Goal: Task Accomplishment & Management: Manage account settings

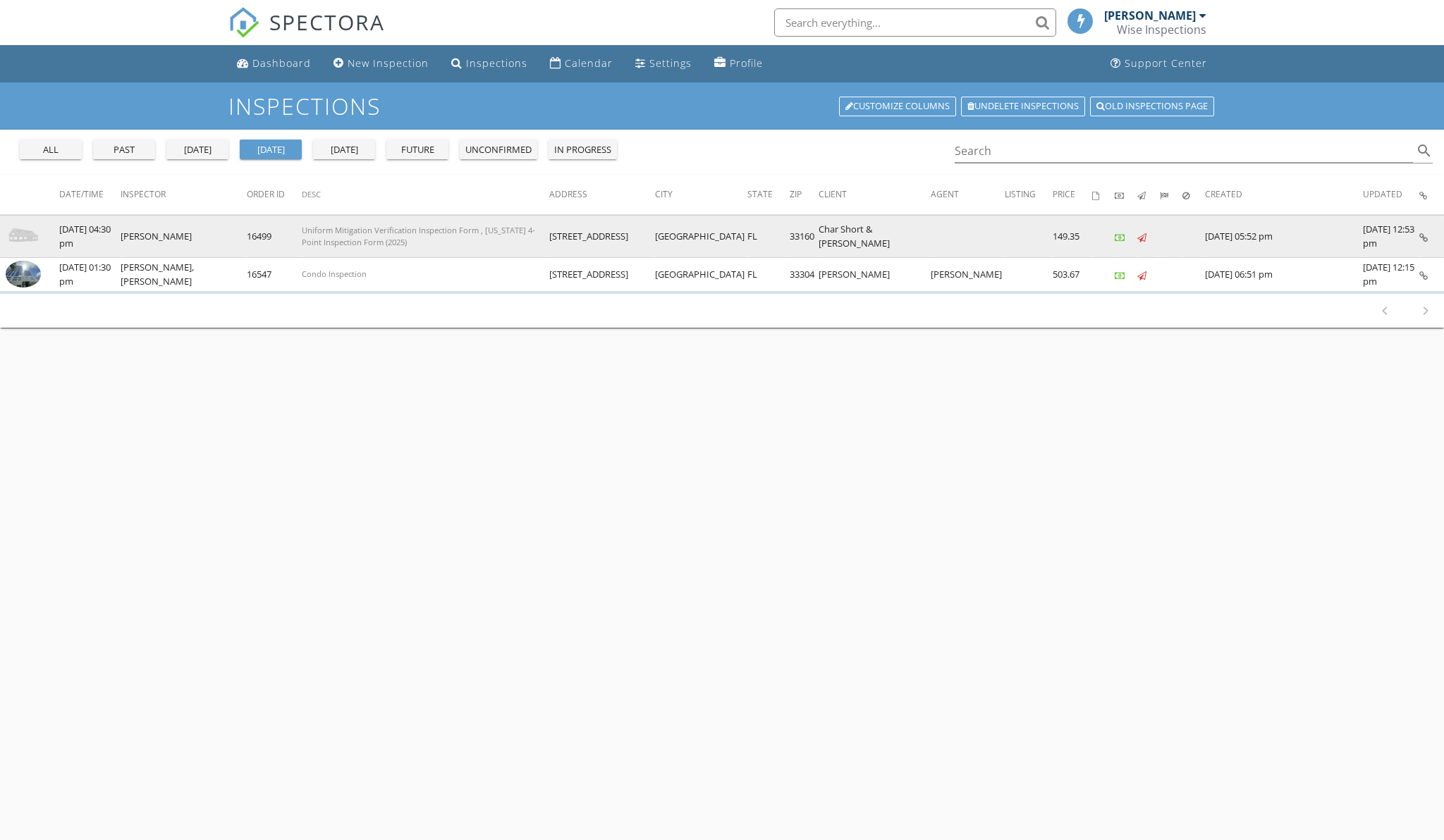
click at [32, 234] on img at bounding box center [23, 236] width 35 height 35
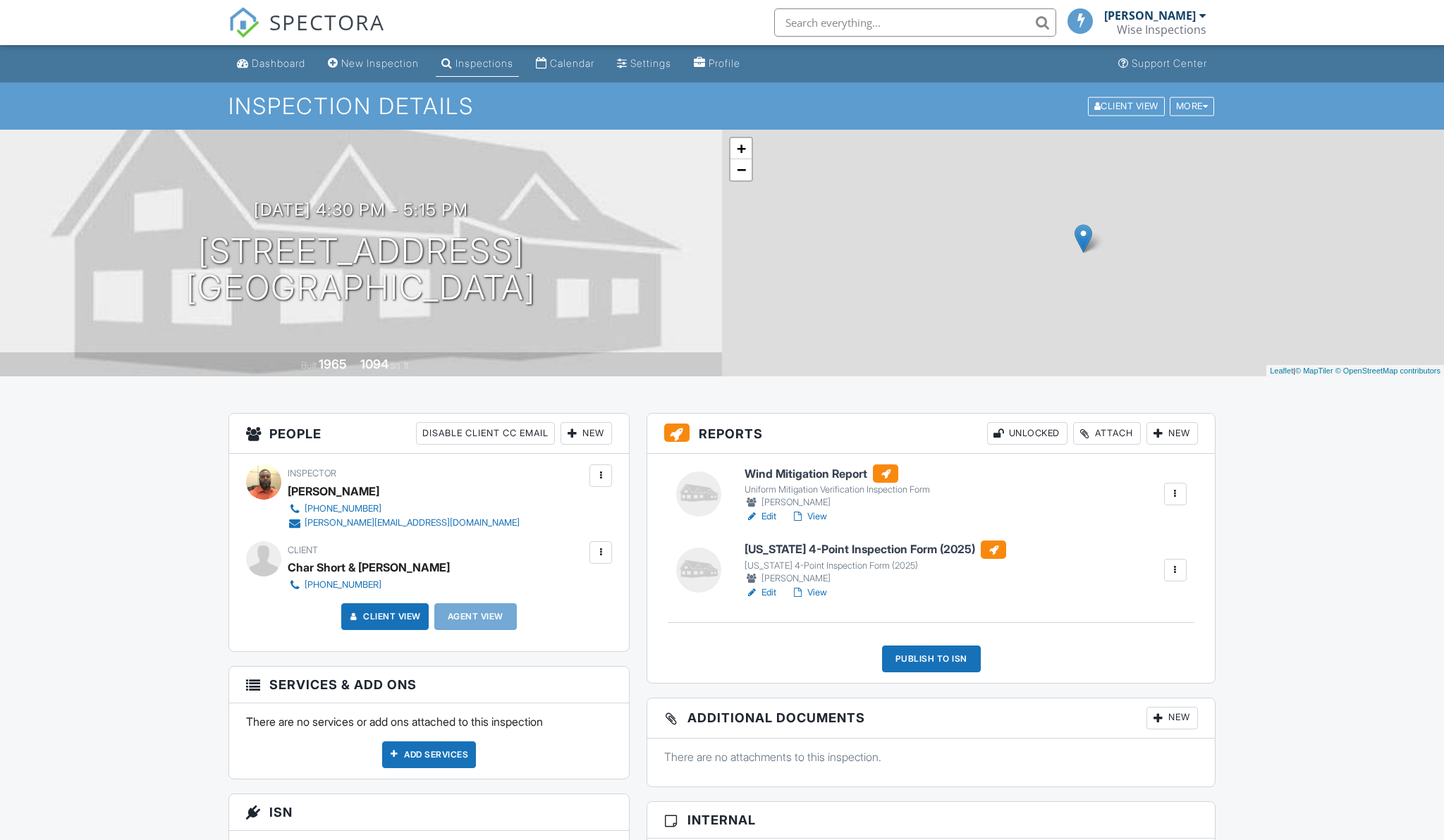
click at [1176, 573] on div at bounding box center [1175, 570] width 14 height 14
click at [1111, 696] on li "Delete" at bounding box center [1129, 707] width 116 height 35
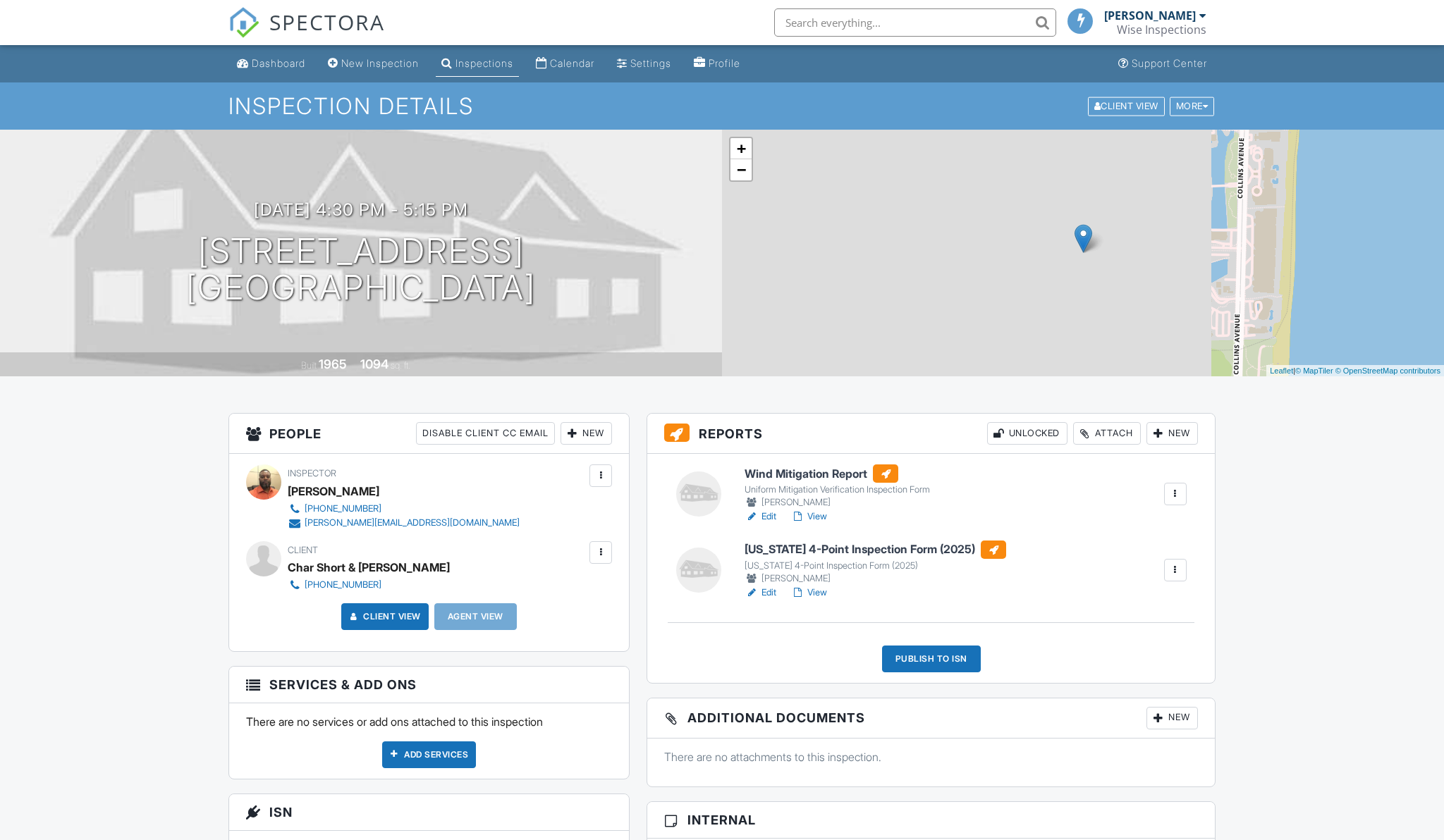
click at [827, 475] on h6 "Wind Mitigation Report" at bounding box center [837, 473] width 186 height 18
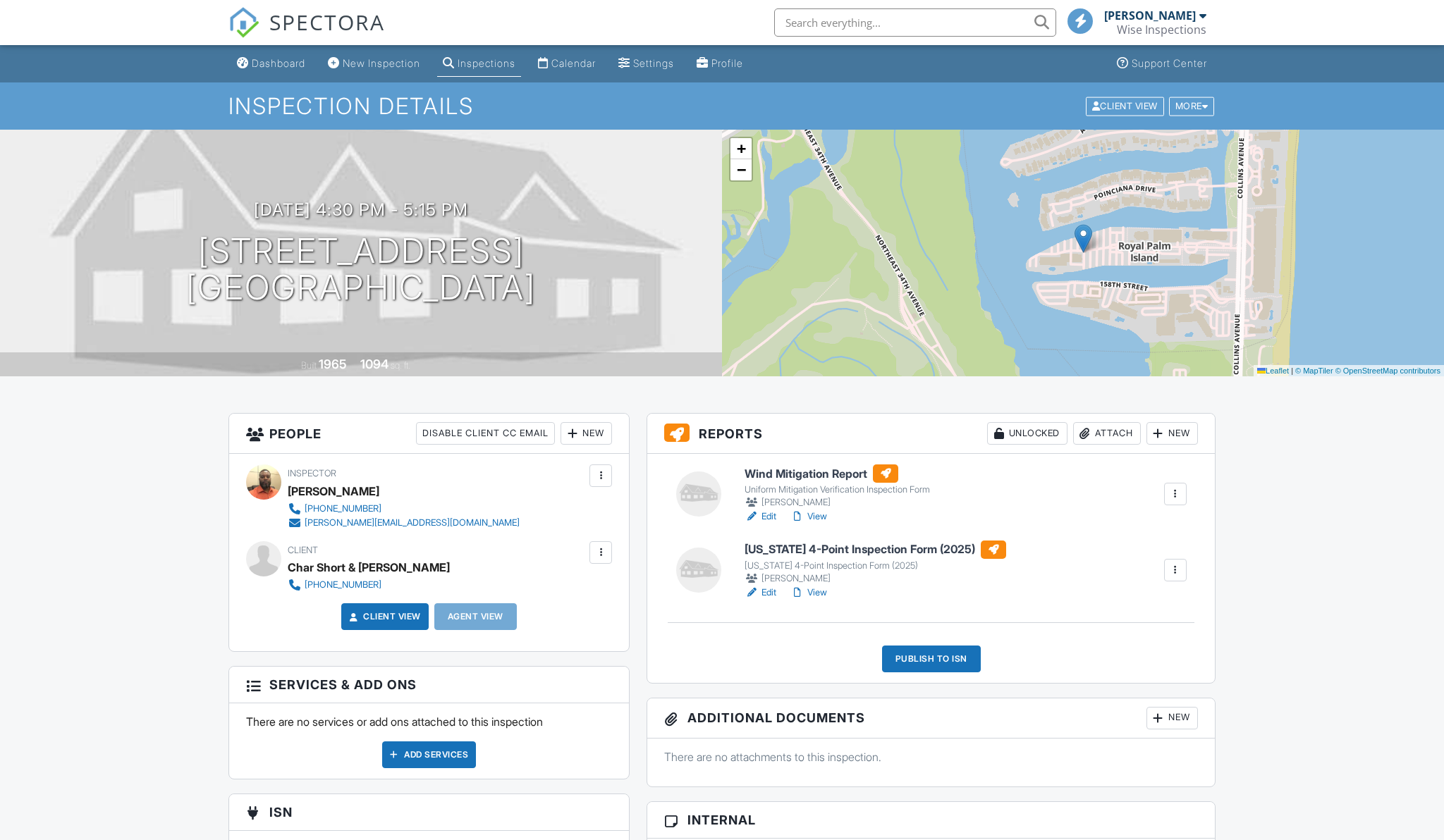
click at [1179, 571] on div at bounding box center [1175, 570] width 14 height 14
click at [1105, 711] on div "Delete" at bounding box center [1113, 707] width 29 height 16
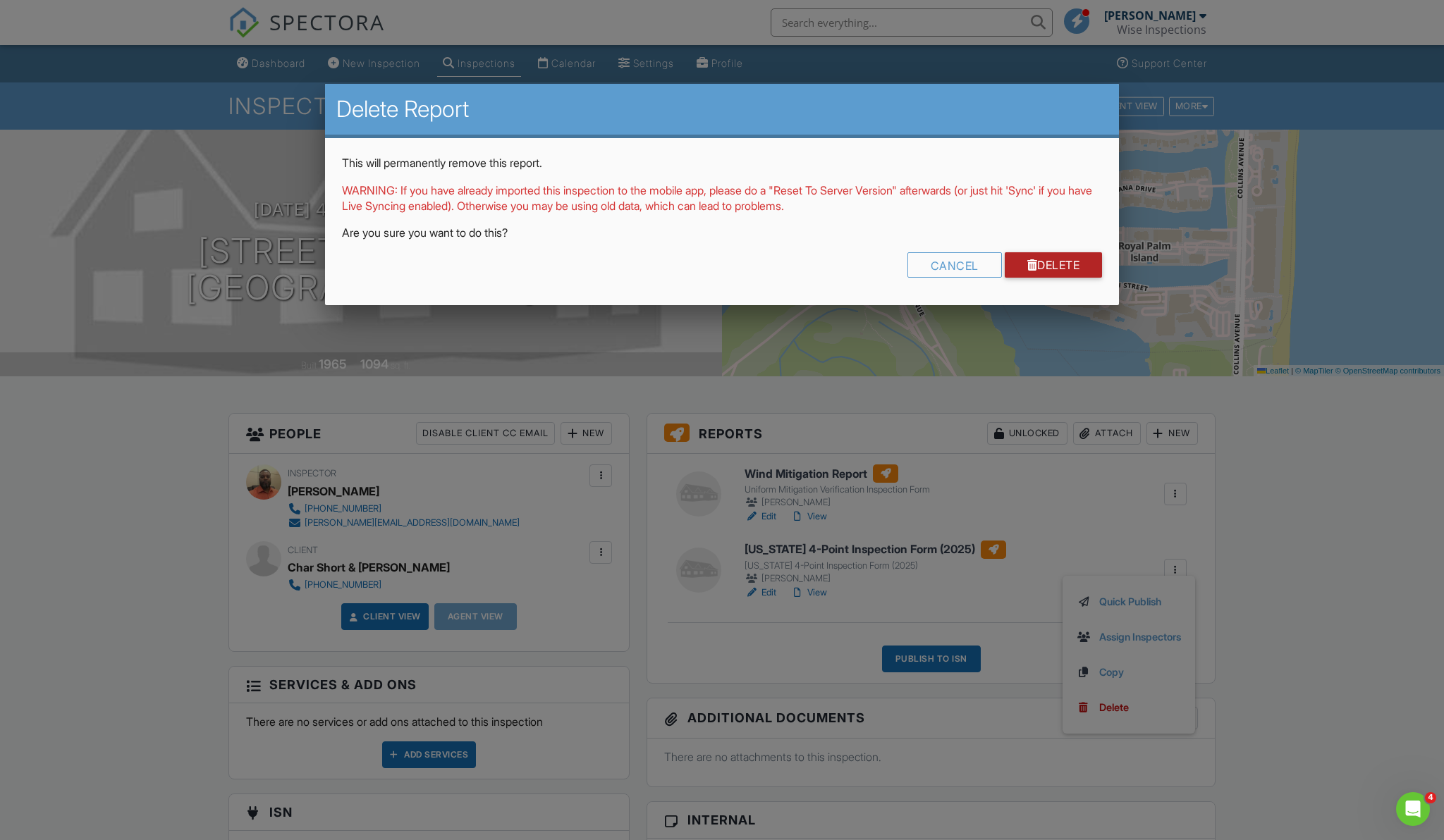
click at [1070, 260] on link "Delete" at bounding box center [1054, 265] width 98 height 26
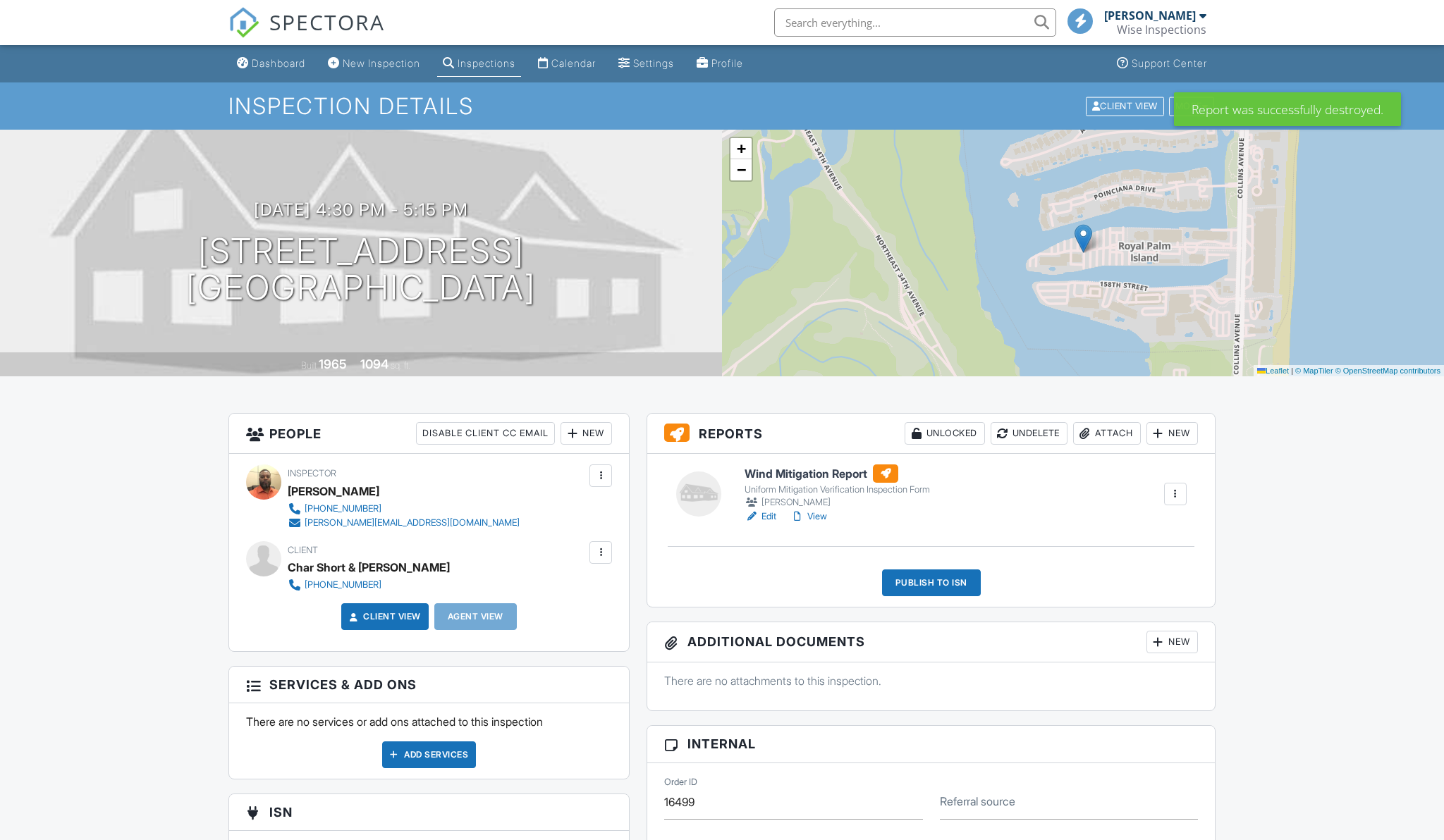
click at [822, 518] on link "View" at bounding box center [809, 516] width 37 height 14
